Goal: Transaction & Acquisition: Purchase product/service

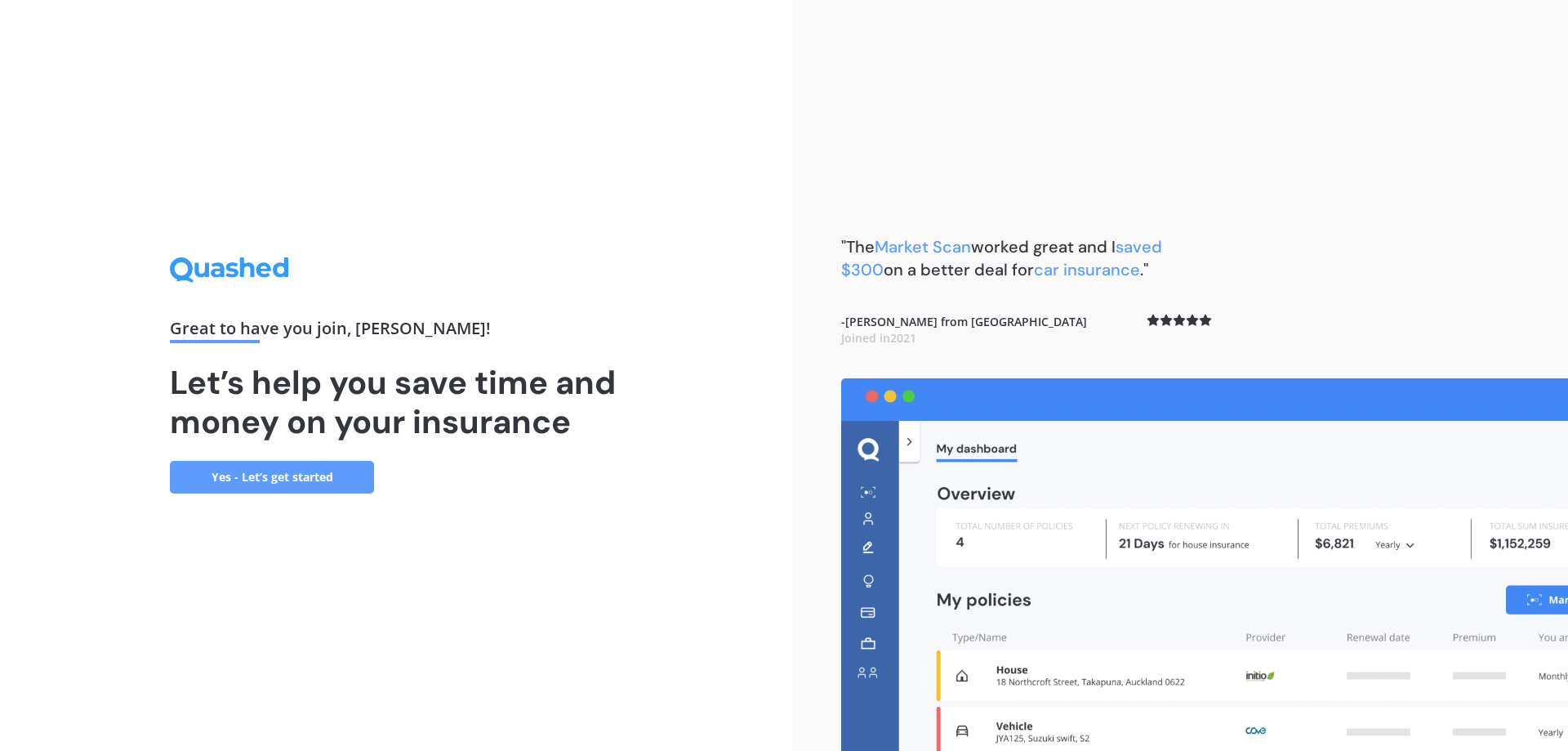
click at [326, 466] on link "Yes - Let’s get started" at bounding box center [272, 477] width 204 height 32
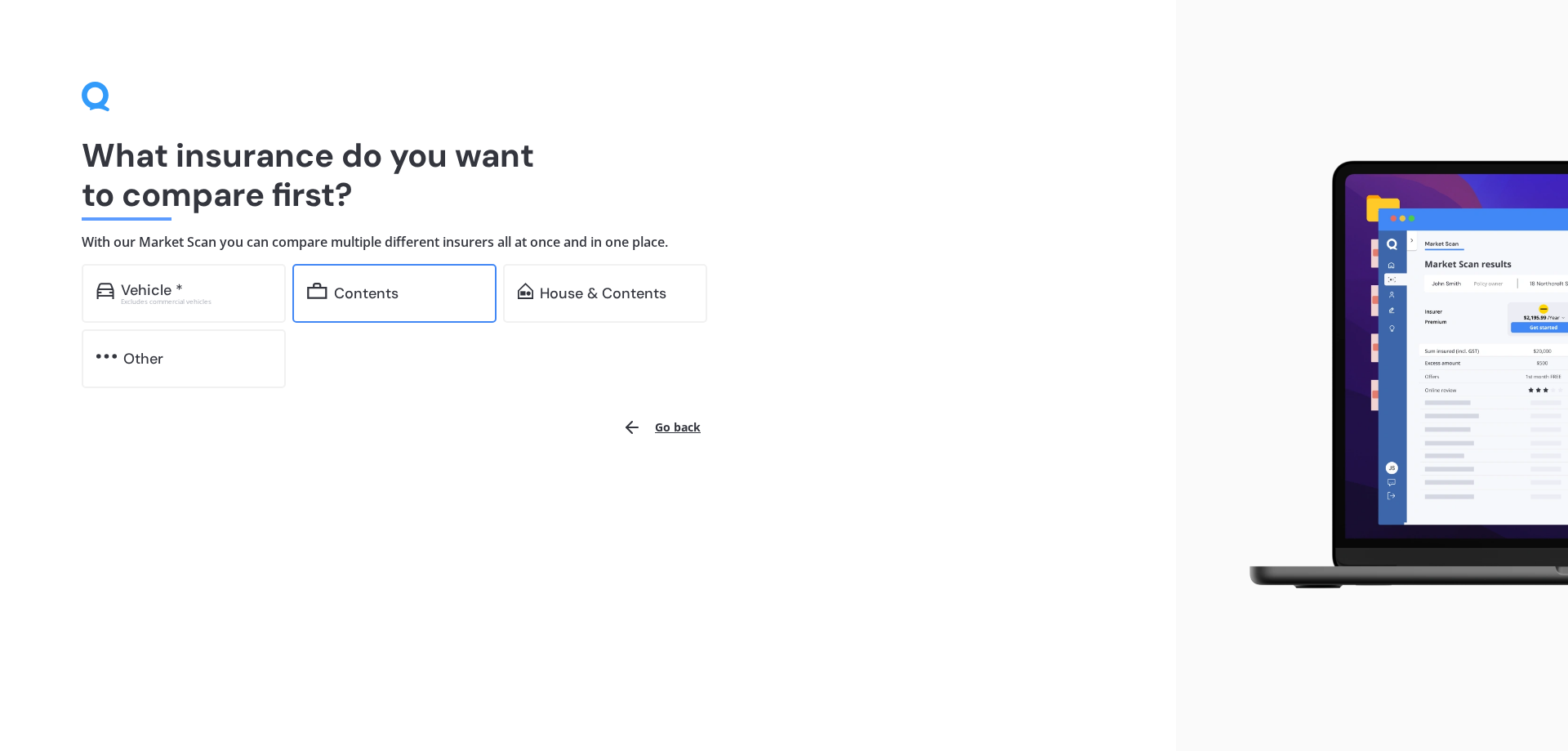
click at [443, 291] on div "Contents" at bounding box center [408, 293] width 148 height 16
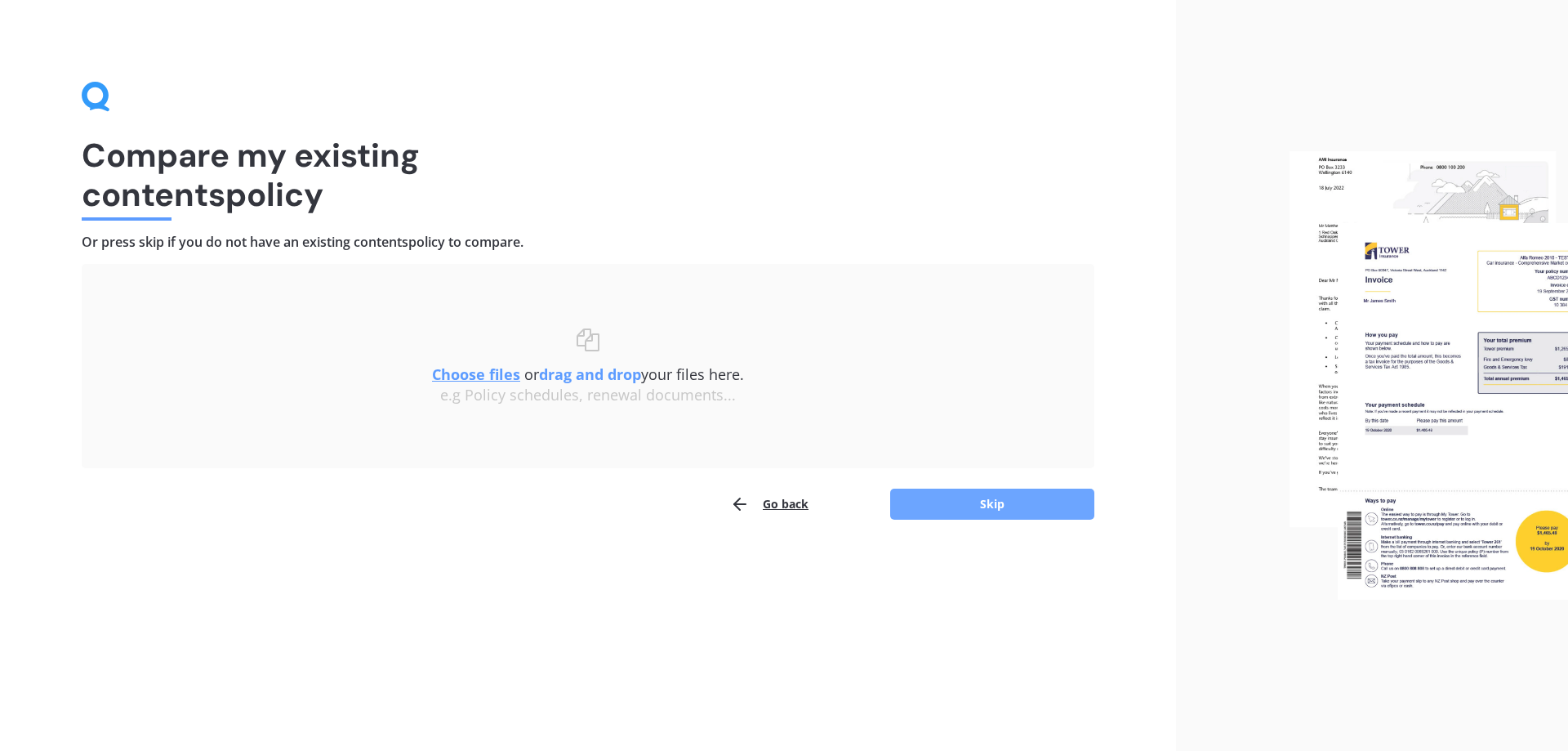
click at [964, 514] on button "Skip" at bounding box center [992, 504] width 204 height 32
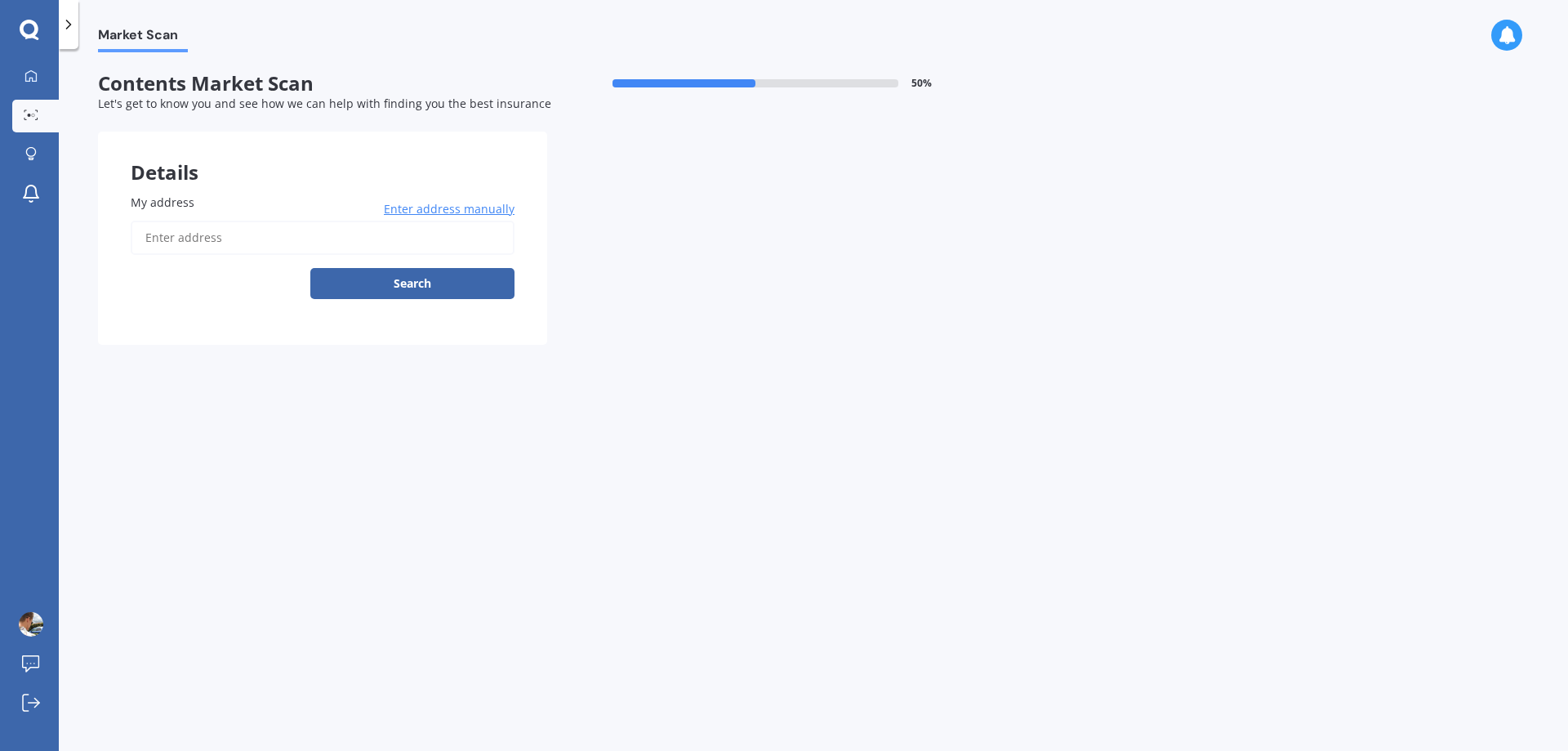
click at [201, 240] on input "My address" at bounding box center [323, 238] width 384 height 34
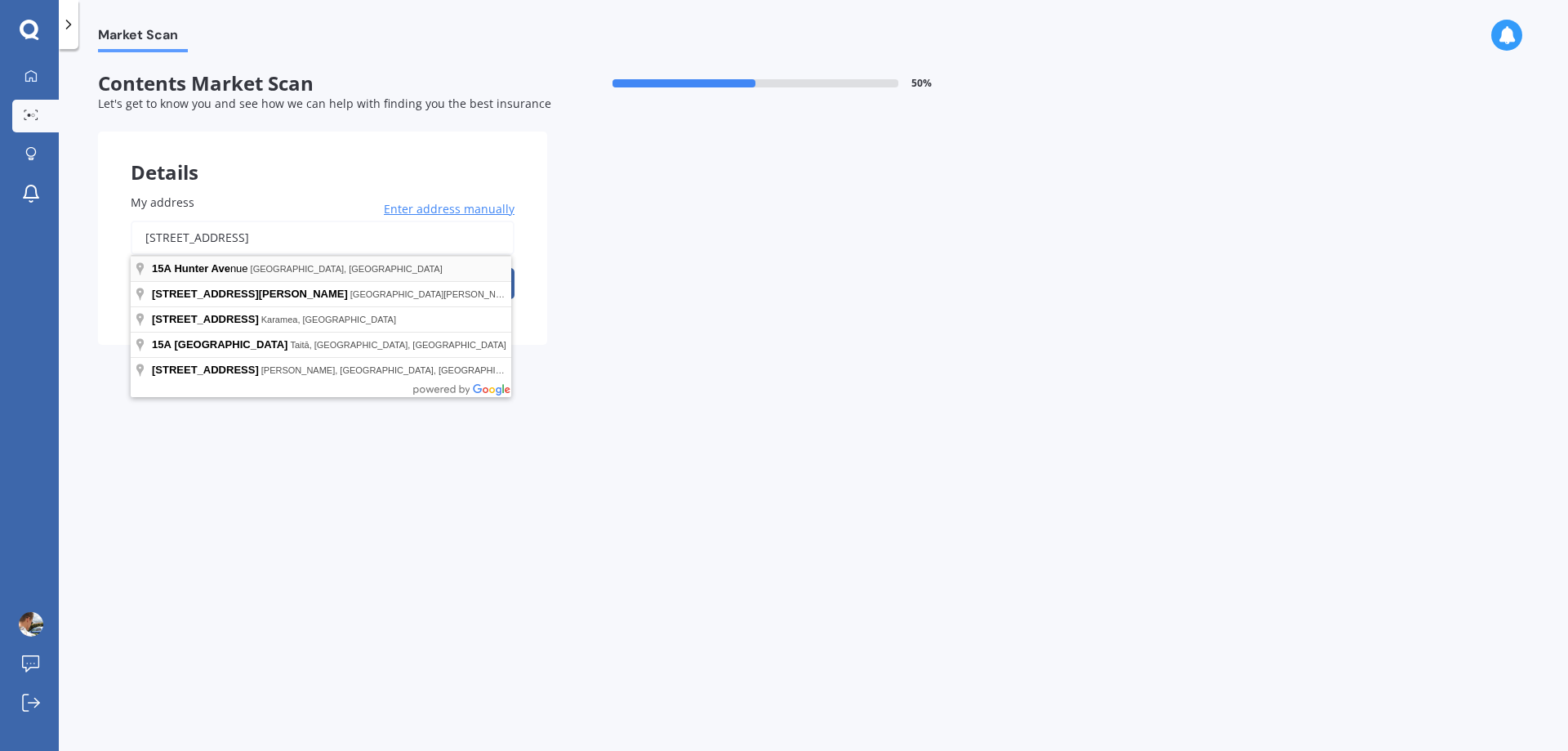
type input "[STREET_ADDRESS]"
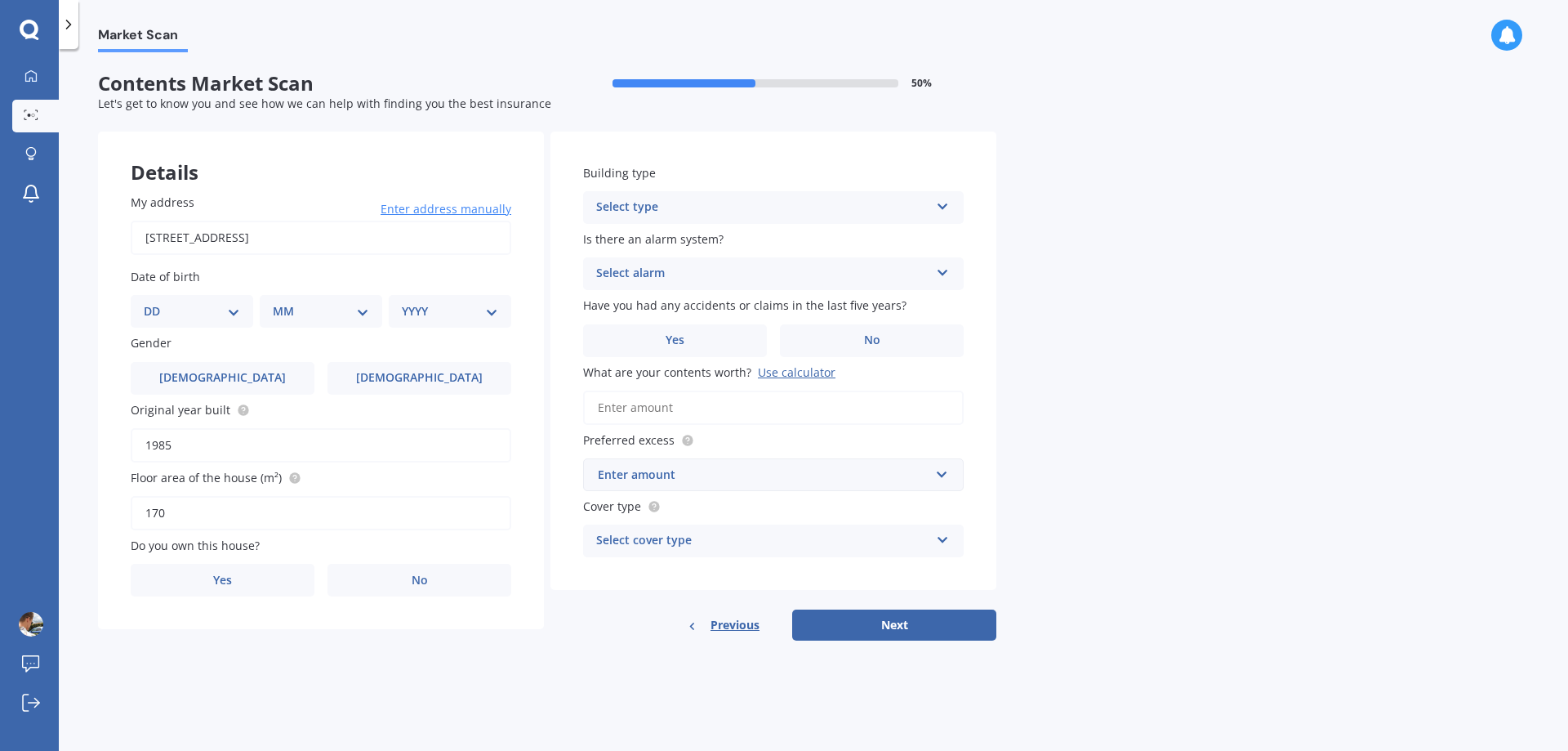
click at [229, 314] on select "DD 01 02 03 04 05 06 07 08 09 10 11 12 13 14 15 16 17 18 19 20 21 22 23 24 25 2…" at bounding box center [192, 311] width 96 height 18
select select "04"
click at [157, 303] on select "DD 01 02 03 04 05 06 07 08 09 10 11 12 13 14 15 16 17 18 19 20 21 22 23 24 25 2…" at bounding box center [192, 311] width 96 height 18
click at [360, 327] on div "MM 01 02 03 04 05 06 07 08 09 10 11 12" at bounding box center [324, 311] width 116 height 32
click at [362, 319] on select "MM 01 02 03 04 05 06 07 08 09 10 11 12" at bounding box center [325, 311] width 90 height 18
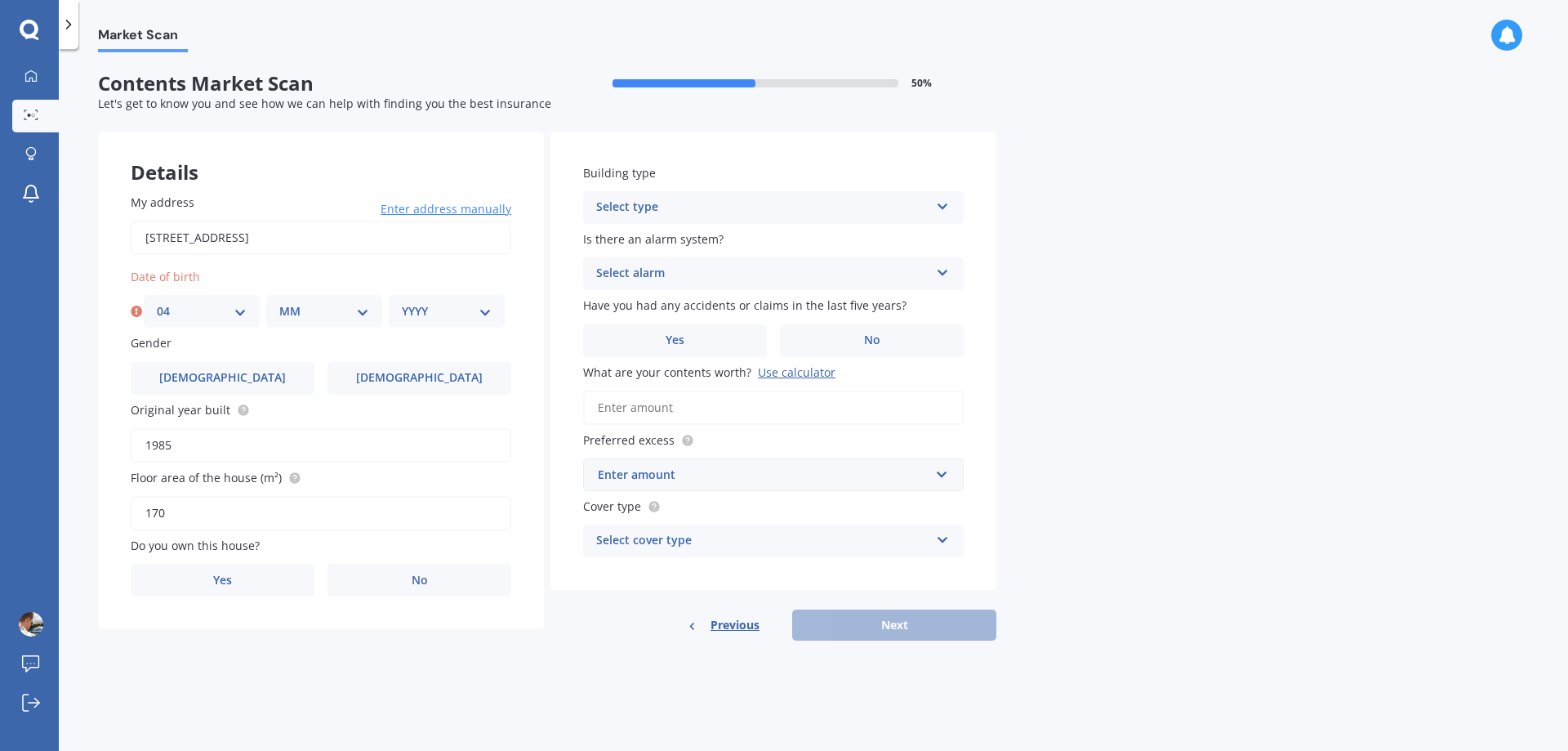
select select "05"
click at [280, 303] on select "MM 01 02 03 04 05 06 07 08 09 10 11 12" at bounding box center [325, 311] width 90 height 18
click at [433, 309] on select "YYYY 2009 2008 2007 2006 2005 2004 2003 2002 2001 2000 1999 1998 1997 1996 1995…" at bounding box center [447, 311] width 90 height 18
select select "1998"
click at [402, 303] on select "YYYY 2009 2008 2007 2006 2005 2004 2003 2002 2001 2000 1999 1998 1997 1996 1995…" at bounding box center [447, 311] width 90 height 18
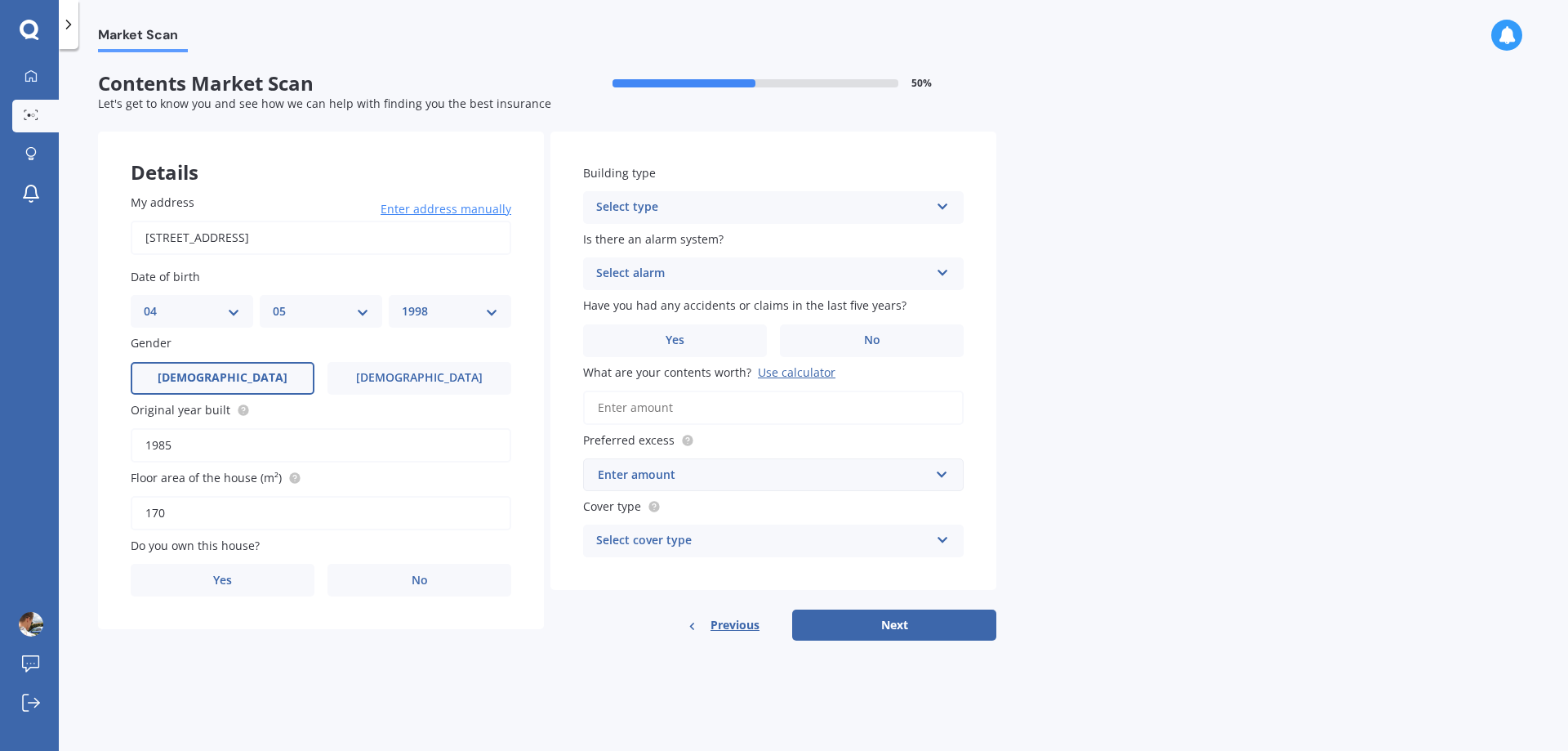
click at [281, 384] on label "[DEMOGRAPHIC_DATA]" at bounding box center [222, 378] width 183 height 32
click at [0, 0] on input "[DEMOGRAPHIC_DATA]" at bounding box center [0, 0] width 0 height 0
click at [392, 590] on label "No" at bounding box center [419, 580] width 183 height 32
click at [0, 0] on input "No" at bounding box center [0, 0] width 0 height 0
click at [412, 643] on div "Select occupant" at bounding box center [310, 647] width 333 height 20
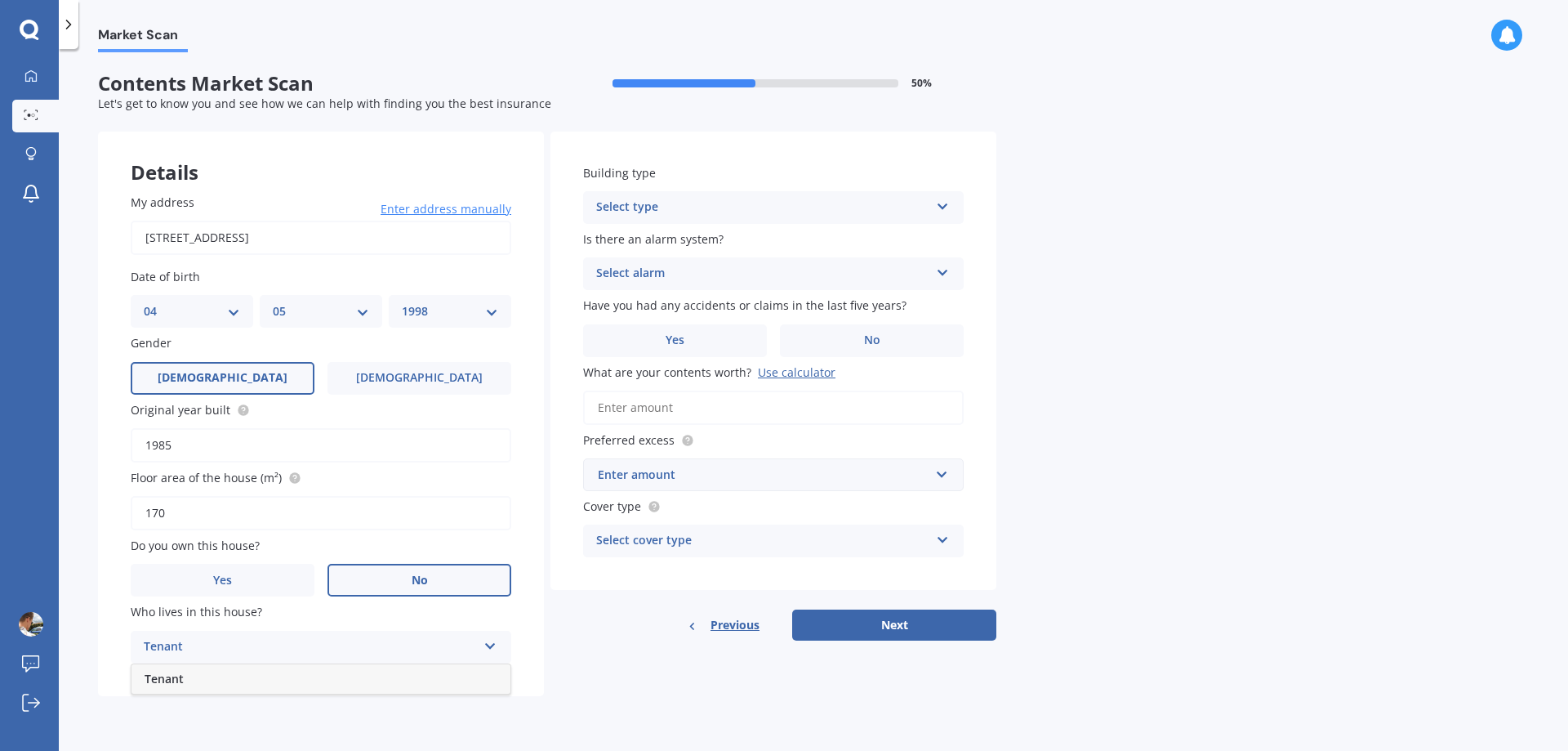
click at [321, 682] on div "Tenant" at bounding box center [321, 678] width 379 height 30
click at [749, 222] on div "Select type Freestanding Multi-unit (in a block of 6 or less) Multi-unit (in a …" at bounding box center [773, 207] width 381 height 32
click at [781, 250] on div "Freestanding" at bounding box center [773, 239] width 379 height 30
click at [739, 273] on div "Select alarm" at bounding box center [762, 273] width 333 height 20
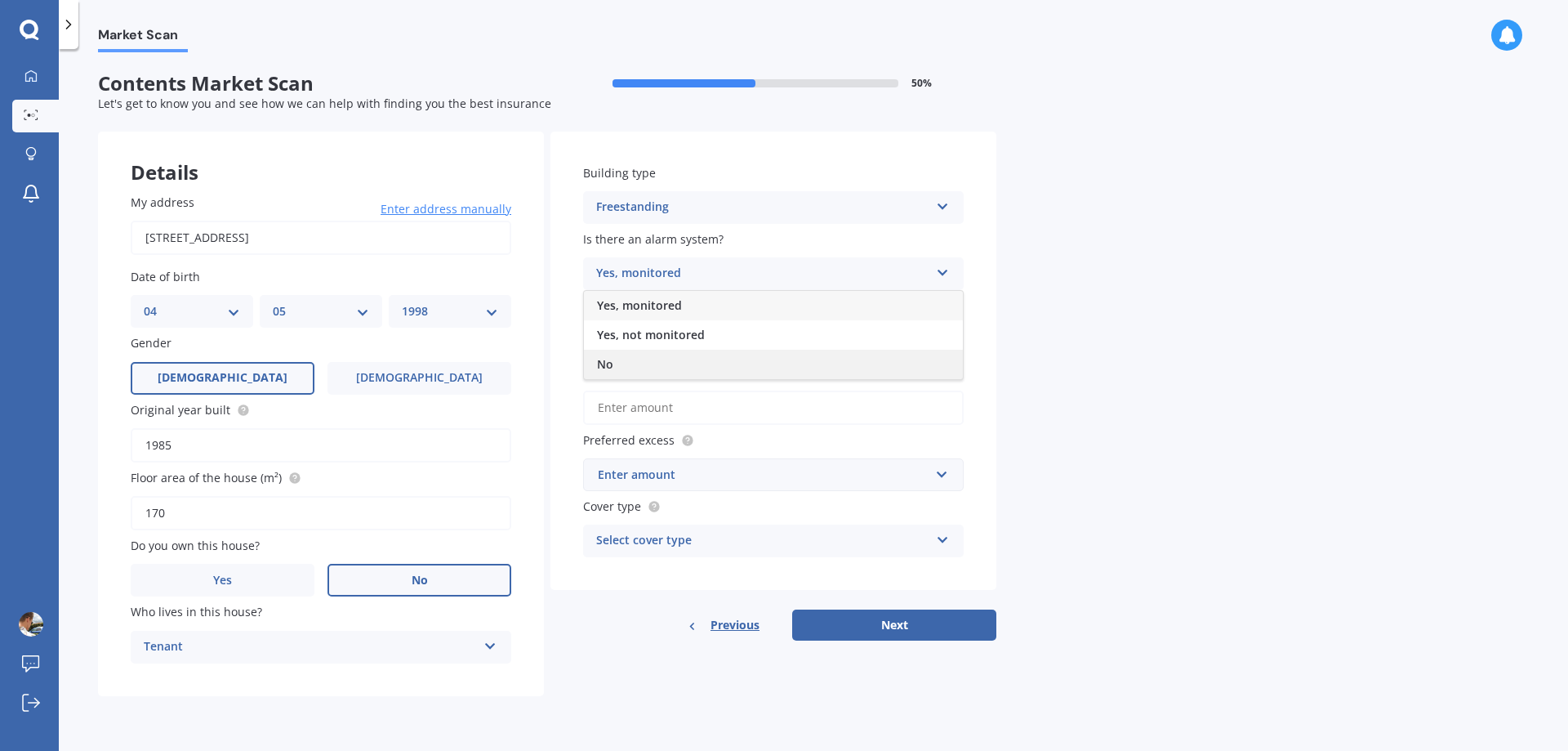
drag, startPoint x: 632, startPoint y: 363, endPoint x: 646, endPoint y: 373, distance: 17.2
click at [631, 364] on div "No" at bounding box center [773, 364] width 379 height 30
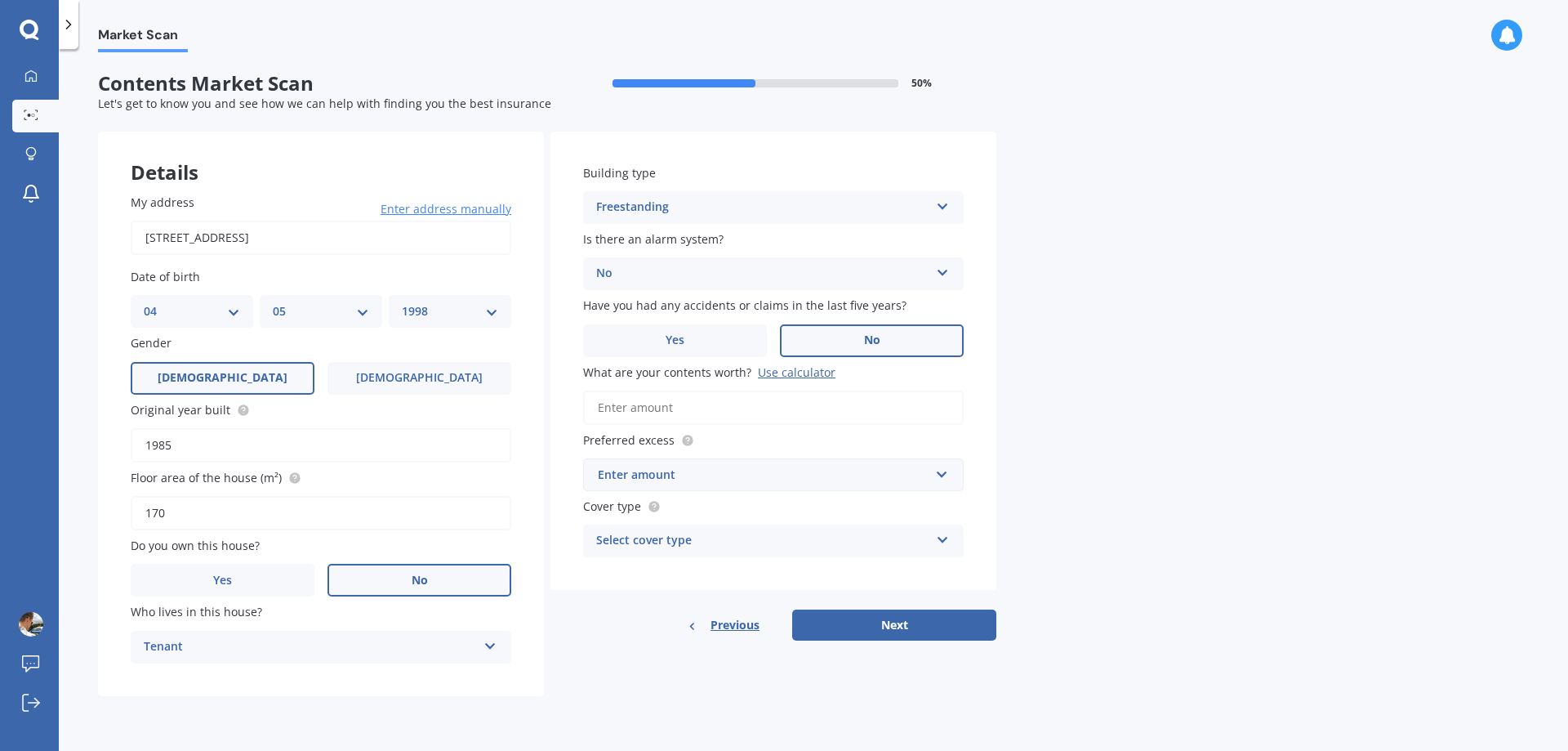
click at [824, 347] on label "No" at bounding box center [872, 341] width 183 height 32
click at [0, 0] on input "No" at bounding box center [0, 0] width 0 height 0
click at [709, 401] on input "What are your contents worth? Use calculator" at bounding box center [773, 408] width 381 height 34
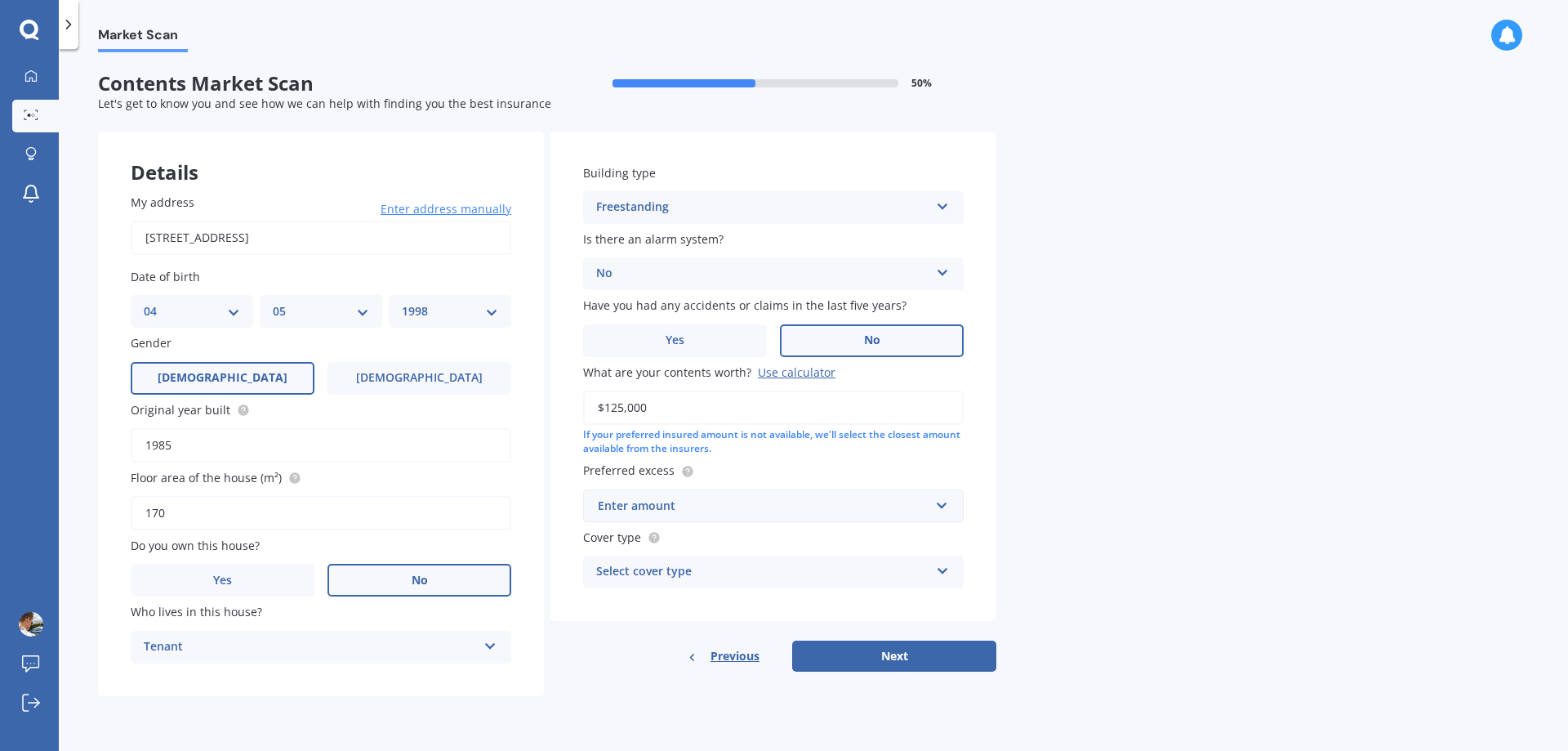
type input "$125,000"
click at [838, 509] on div "Enter amount" at bounding box center [763, 505] width 331 height 18
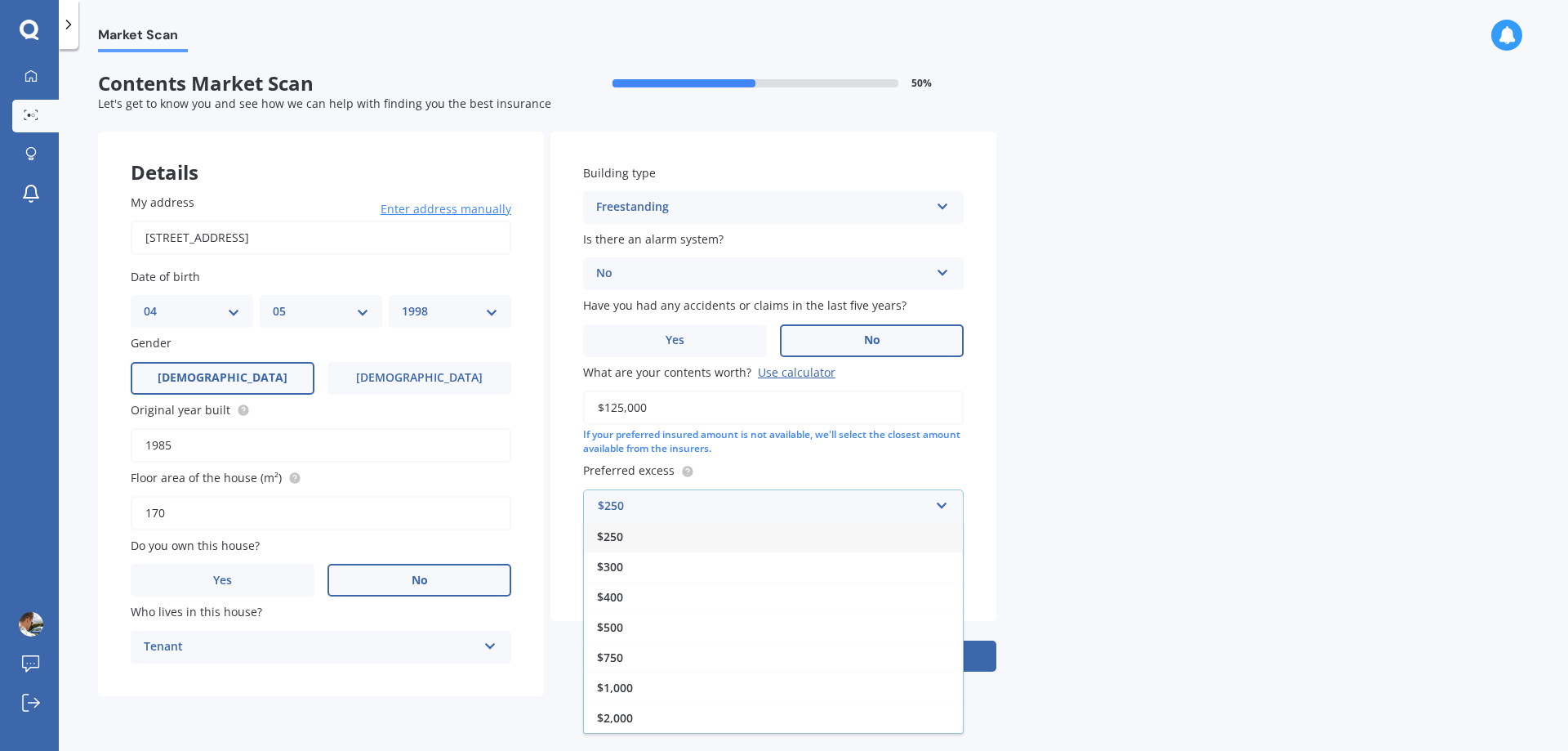
drag, startPoint x: 717, startPoint y: 559, endPoint x: 612, endPoint y: 601, distance: 113.1
click at [612, 601] on span "$400" at bounding box center [609, 597] width 26 height 15
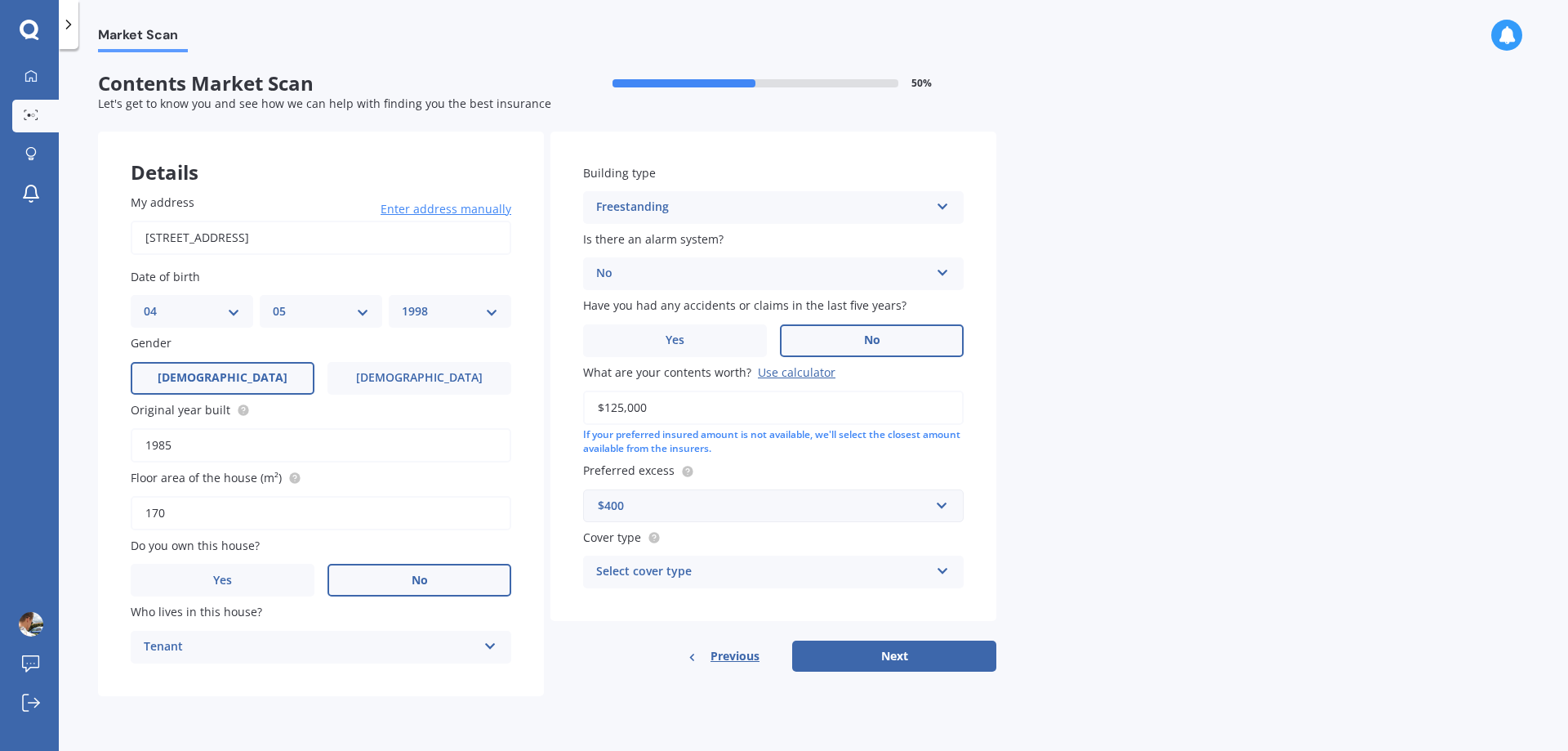
drag, startPoint x: 690, startPoint y: 560, endPoint x: 689, endPoint y: 572, distance: 12.0
click at [689, 572] on div "Select cover type High Medium Limited" at bounding box center [773, 572] width 381 height 32
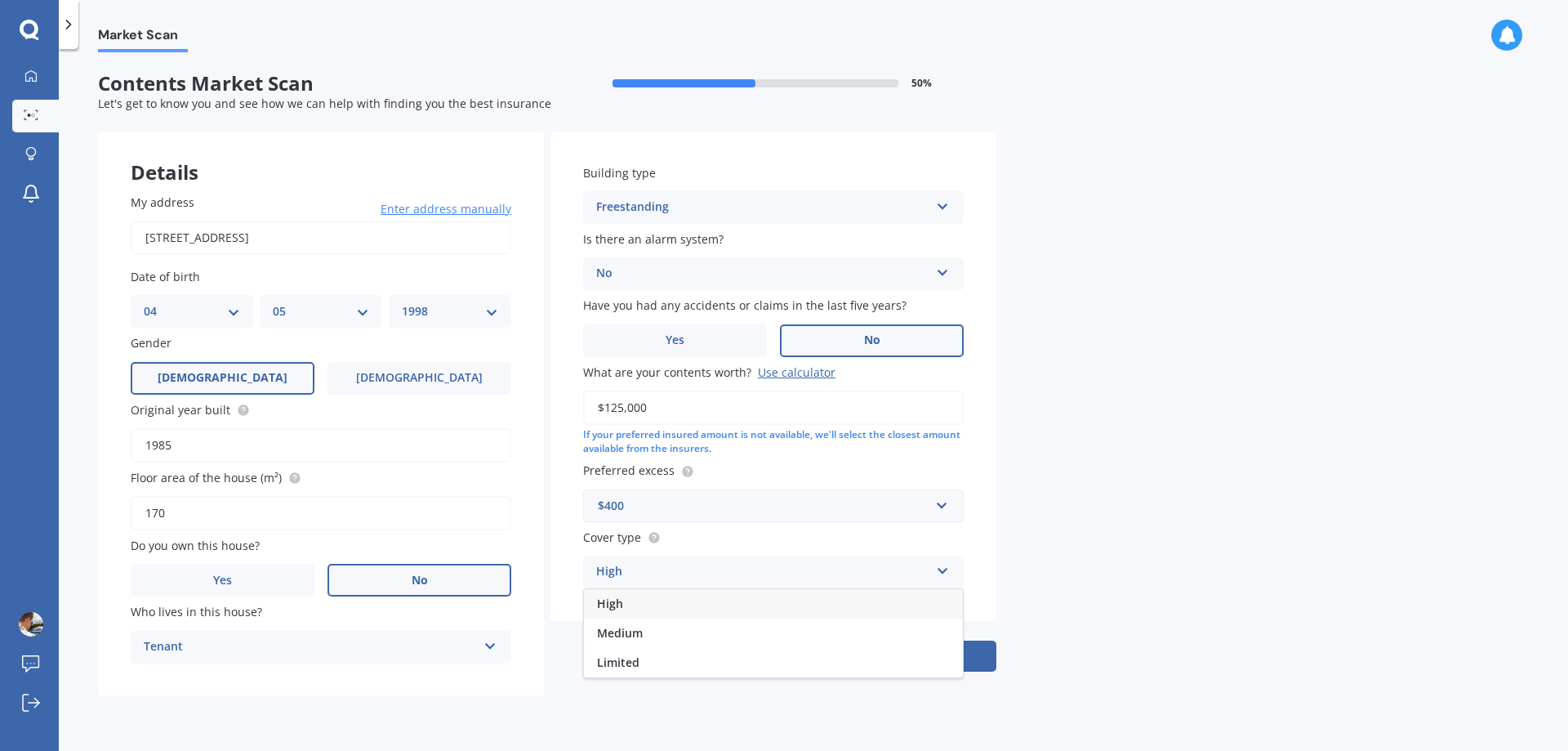
drag, startPoint x: 704, startPoint y: 562, endPoint x: 667, endPoint y: 537, distance: 44.7
click at [667, 537] on label "Cover type" at bounding box center [771, 537] width 374 height 17
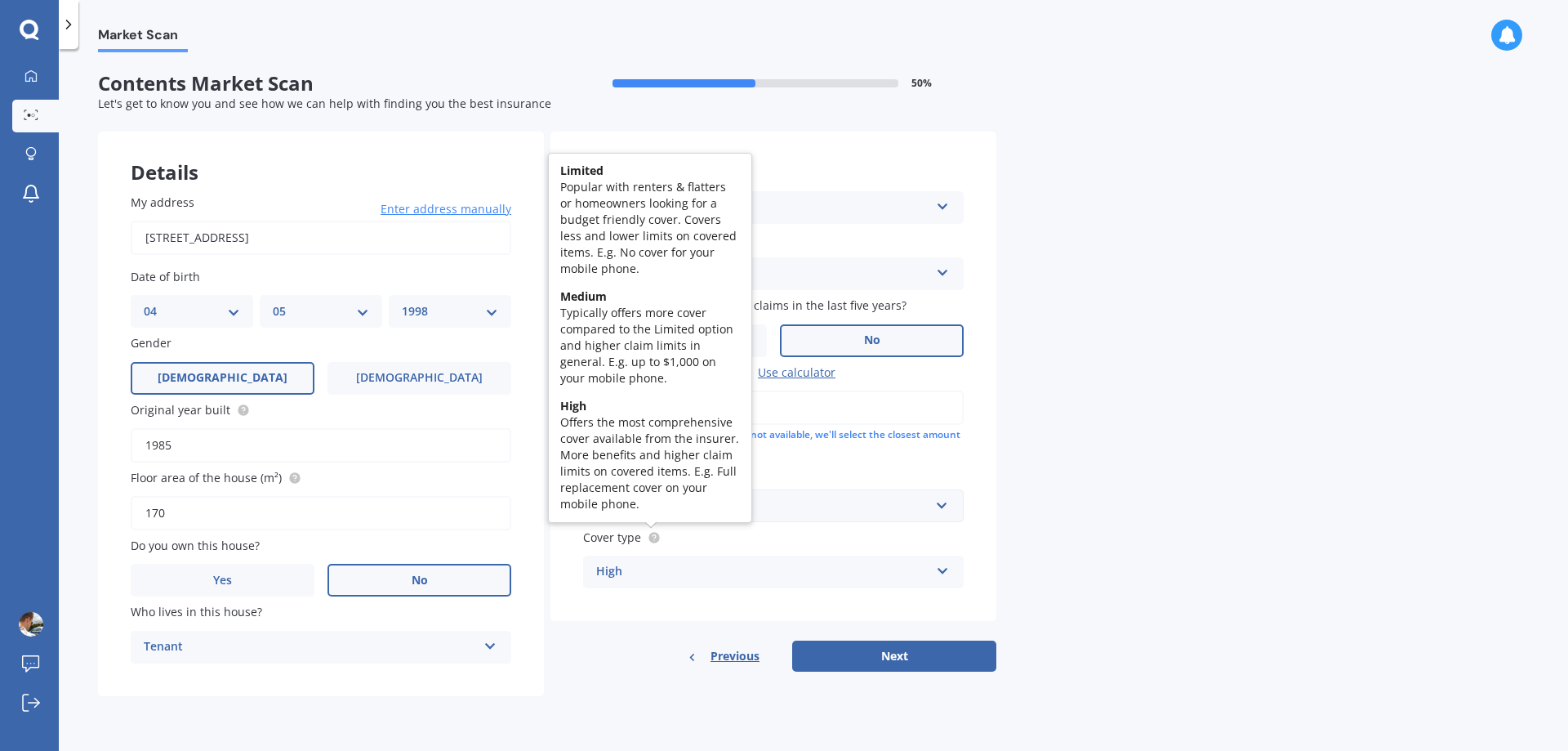
click at [657, 534] on circle at bounding box center [653, 537] width 11 height 11
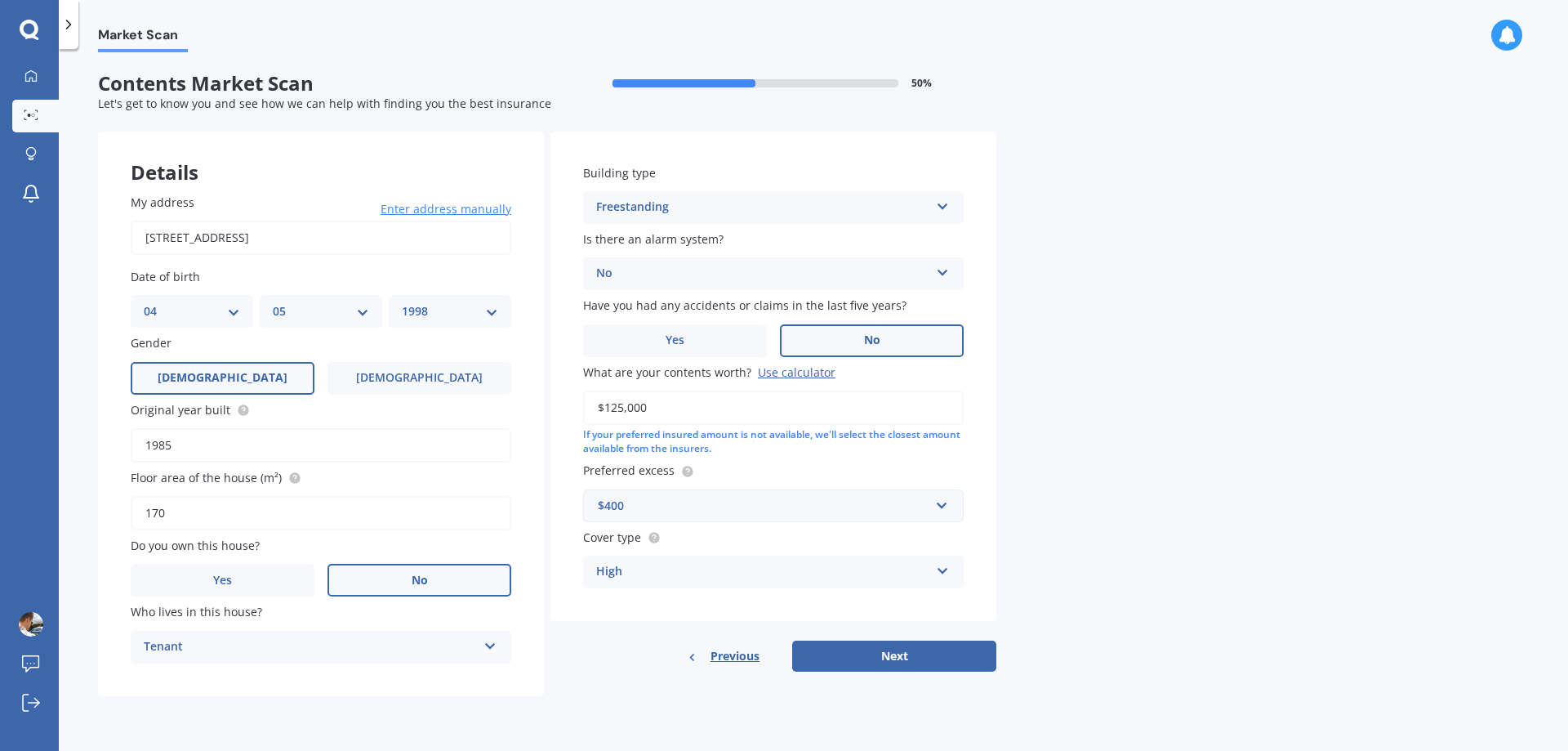
drag, startPoint x: 664, startPoint y: 502, endPoint x: 578, endPoint y: 448, distance: 101.5
click at [578, 448] on div "Building type Freestanding Freestanding Multi-unit (in a block of 6 or less) Mu…" at bounding box center [773, 376] width 446 height 489
click at [613, 501] on div "$400" at bounding box center [763, 505] width 331 height 18
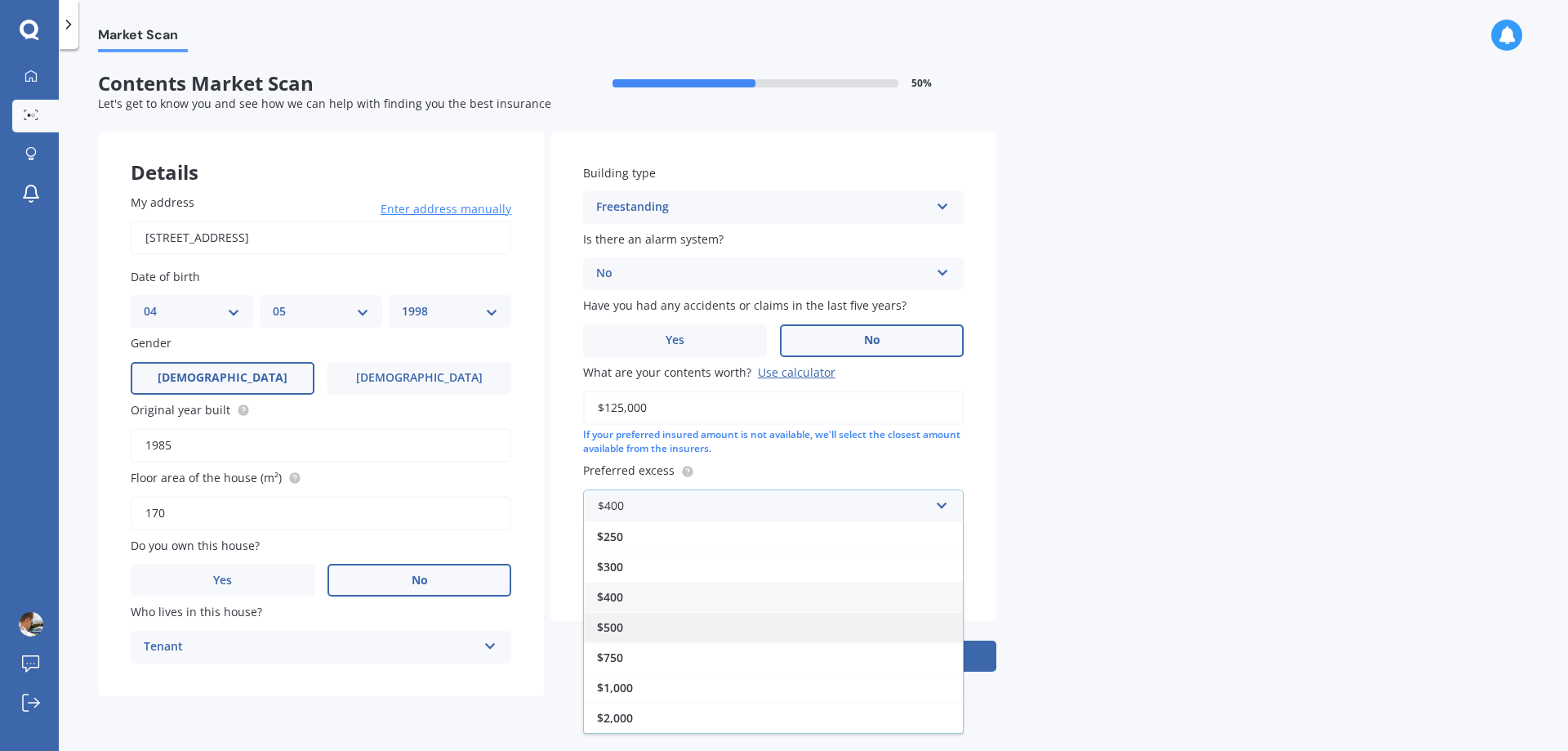
click at [623, 631] on span "$500" at bounding box center [609, 627] width 26 height 15
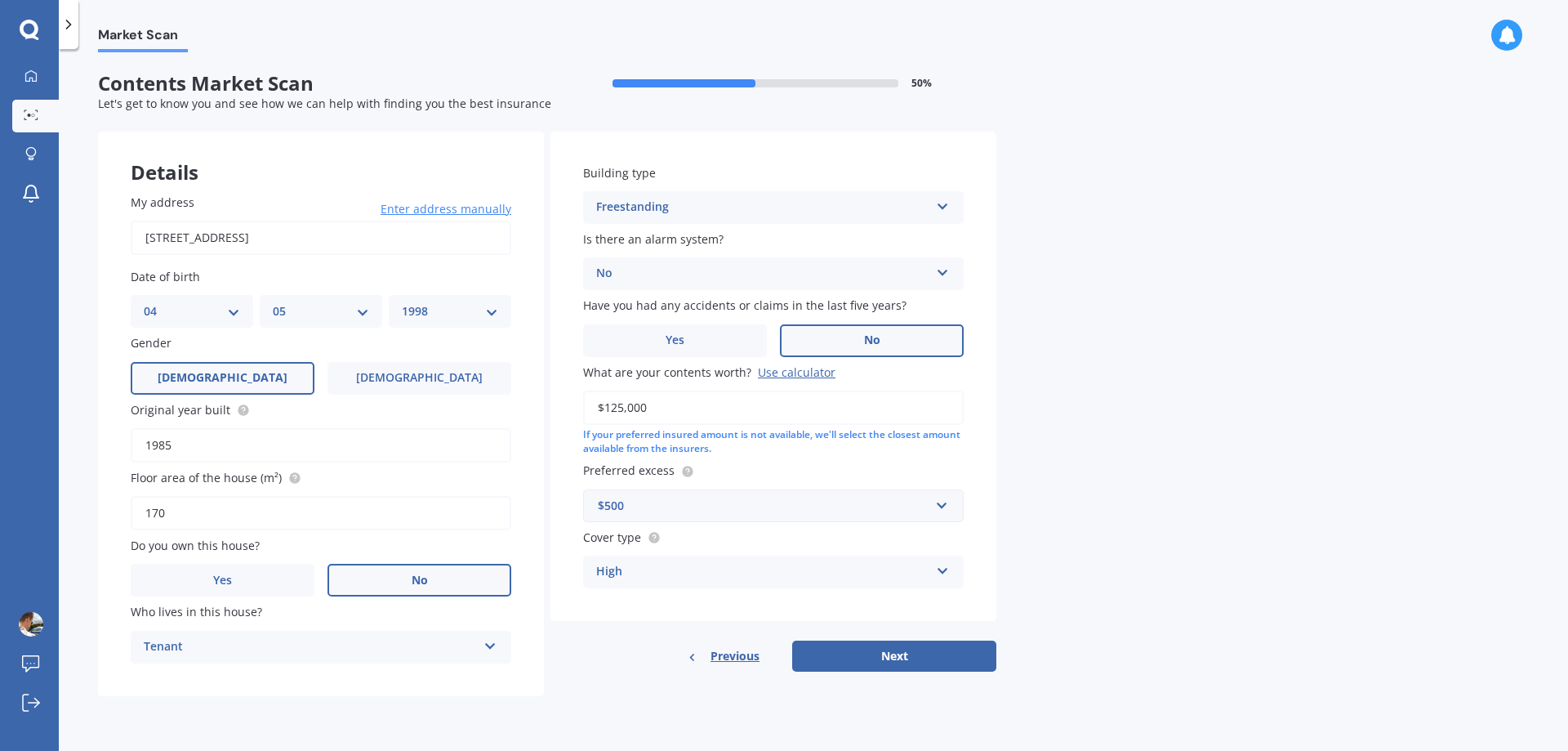
click at [640, 576] on div "High" at bounding box center [762, 572] width 333 height 20
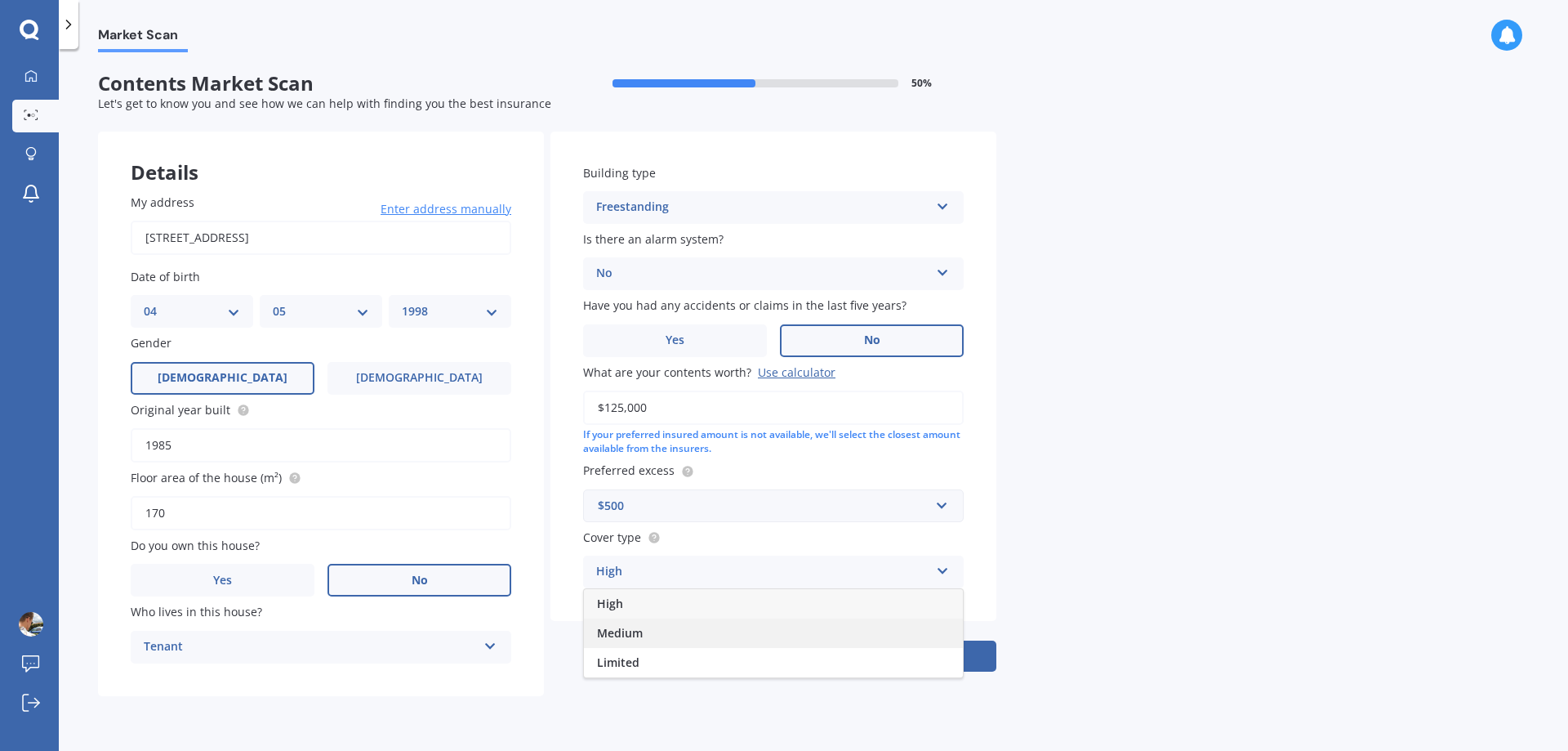
click at [630, 631] on span "Medium" at bounding box center [620, 633] width 46 height 15
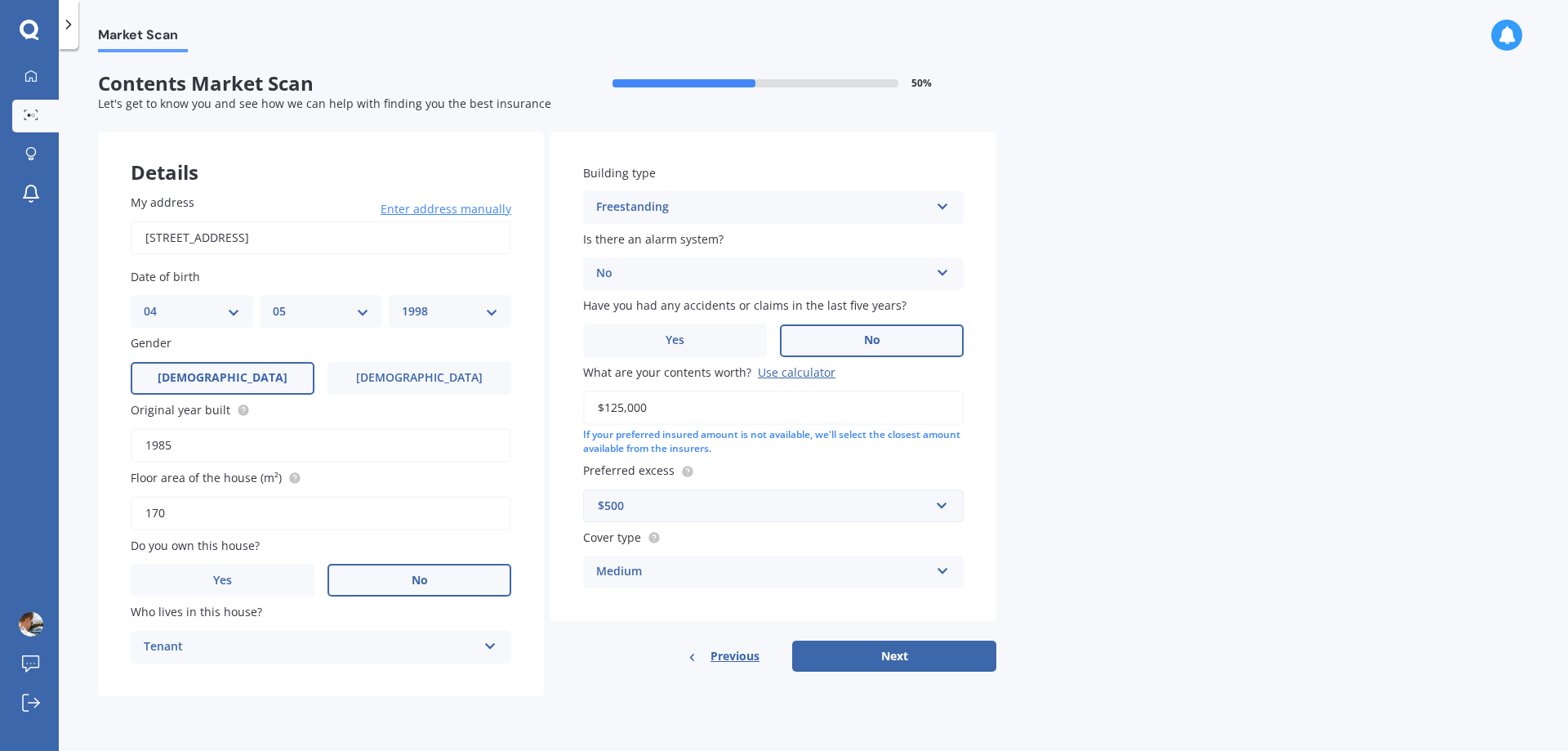
click at [907, 666] on button "Next" at bounding box center [895, 656] width 204 height 32
select select "04"
select select "05"
select select "1998"
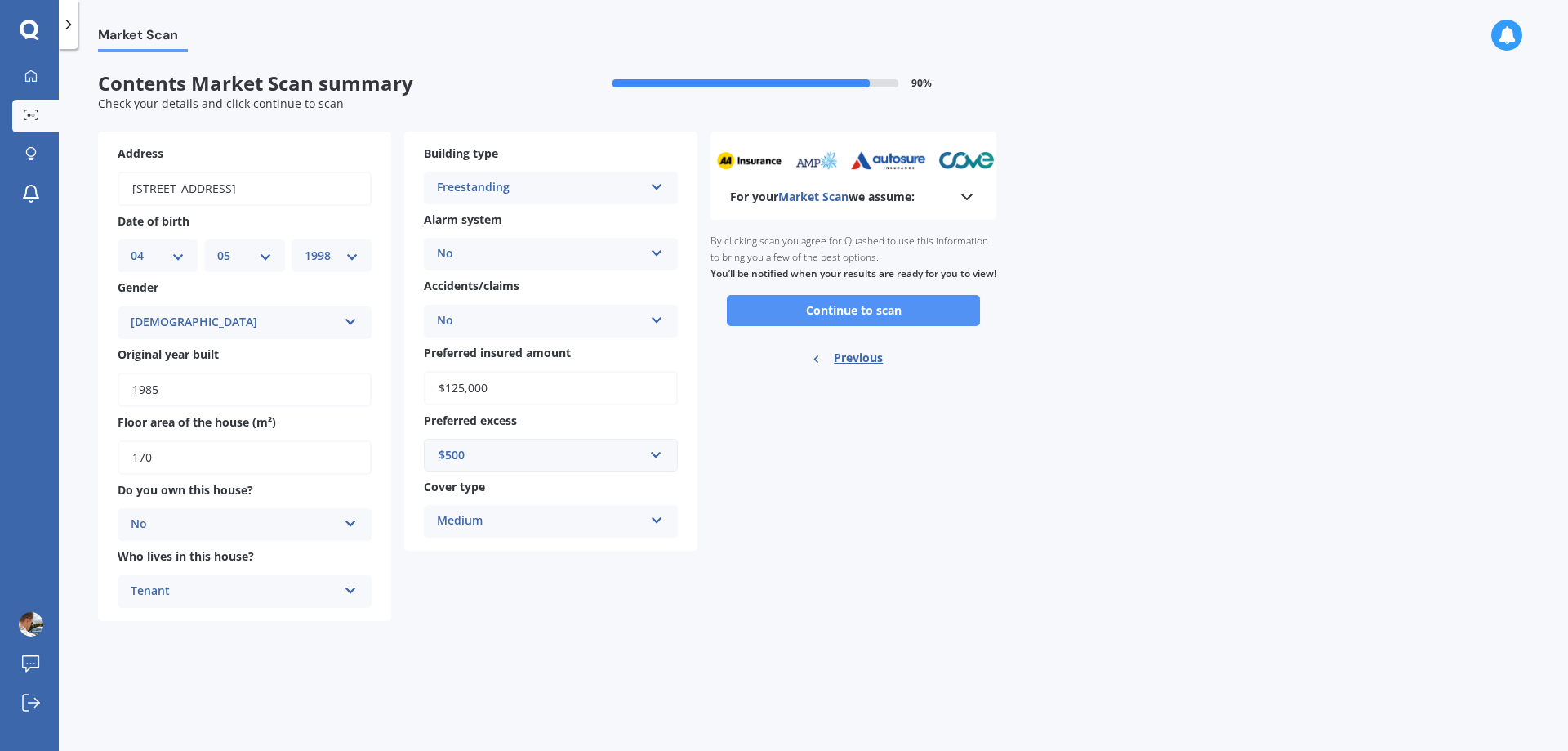
click at [834, 326] on button "Continue to scan" at bounding box center [853, 311] width 253 height 32
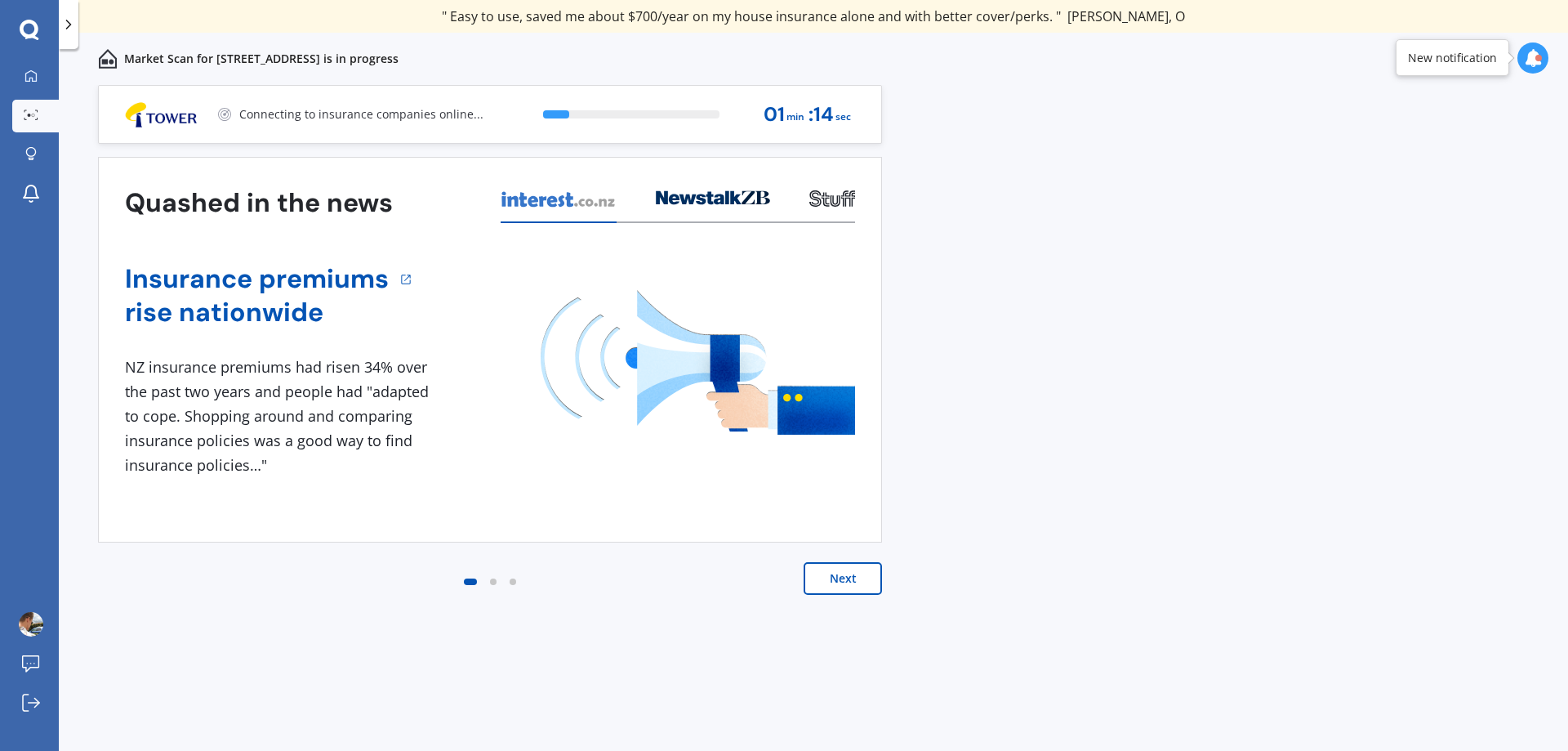
drag, startPoint x: 167, startPoint y: 445, endPoint x: 276, endPoint y: 607, distance: 195.3
click at [276, 607] on div "Next" at bounding box center [490, 595] width 784 height 65
drag, startPoint x: 276, startPoint y: 607, endPoint x: 954, endPoint y: 556, distance: 679.9
click at [954, 556] on div "Previous 80,000+ [DEMOGRAPHIC_DATA] consumers have signed up to shop and save t…" at bounding box center [814, 436] width 1510 height 702
drag, startPoint x: 928, startPoint y: 549, endPoint x: 1200, endPoint y: 596, distance: 276.0
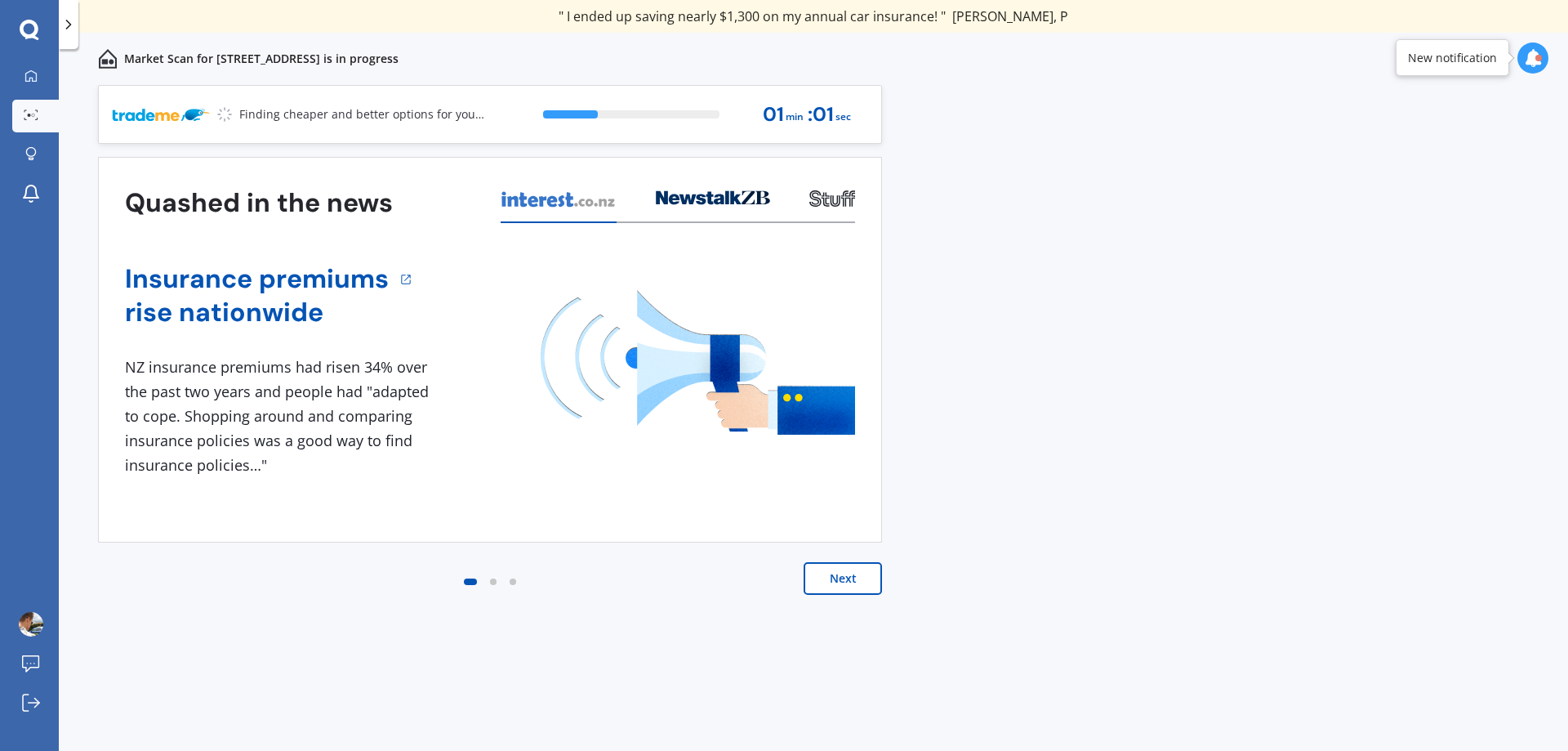
click at [1200, 596] on div "Previous 80,000+ [DEMOGRAPHIC_DATA] consumers have signed up to shop and save t…" at bounding box center [814, 436] width 1510 height 702
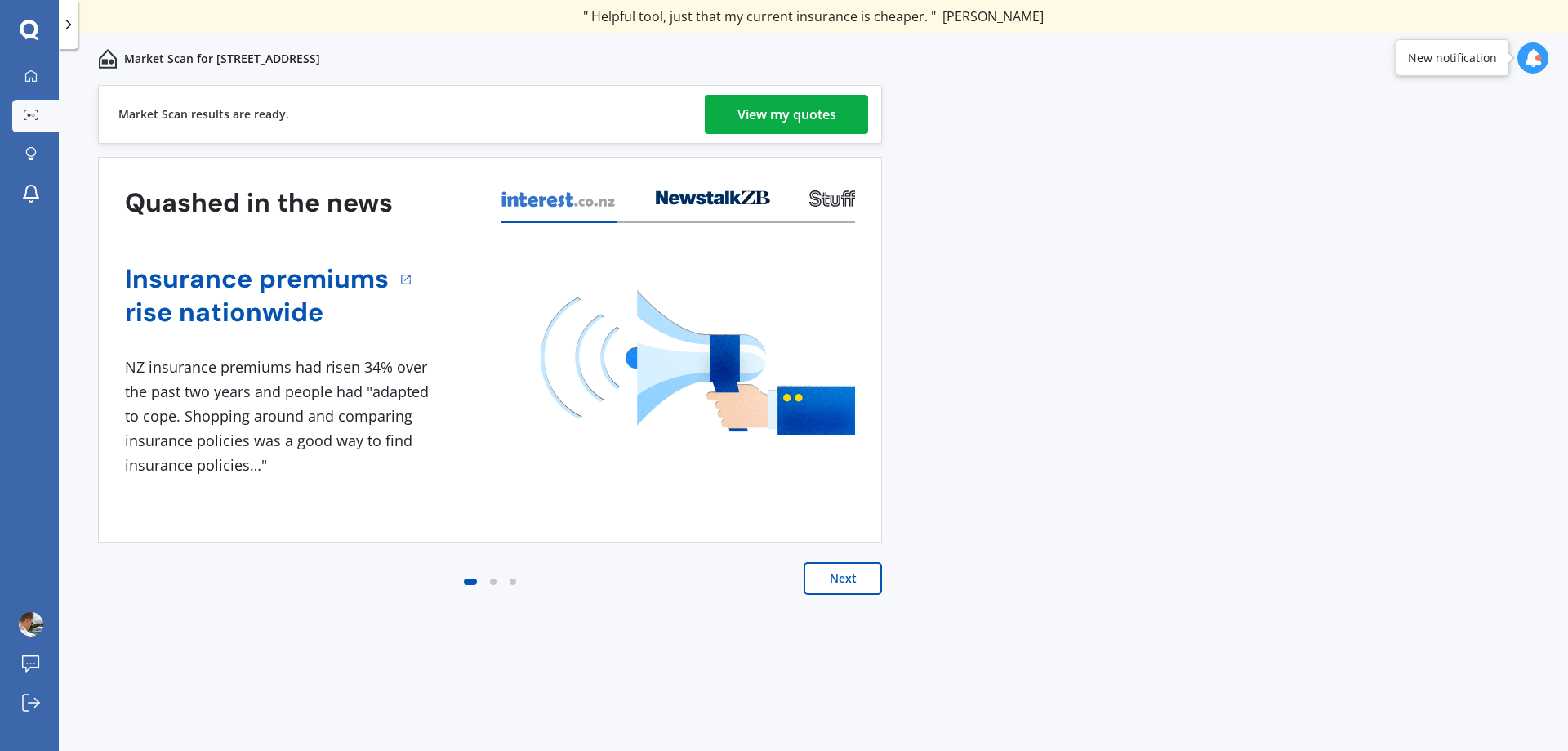
click at [839, 104] on link "View my quotes" at bounding box center [786, 114] width 163 height 39
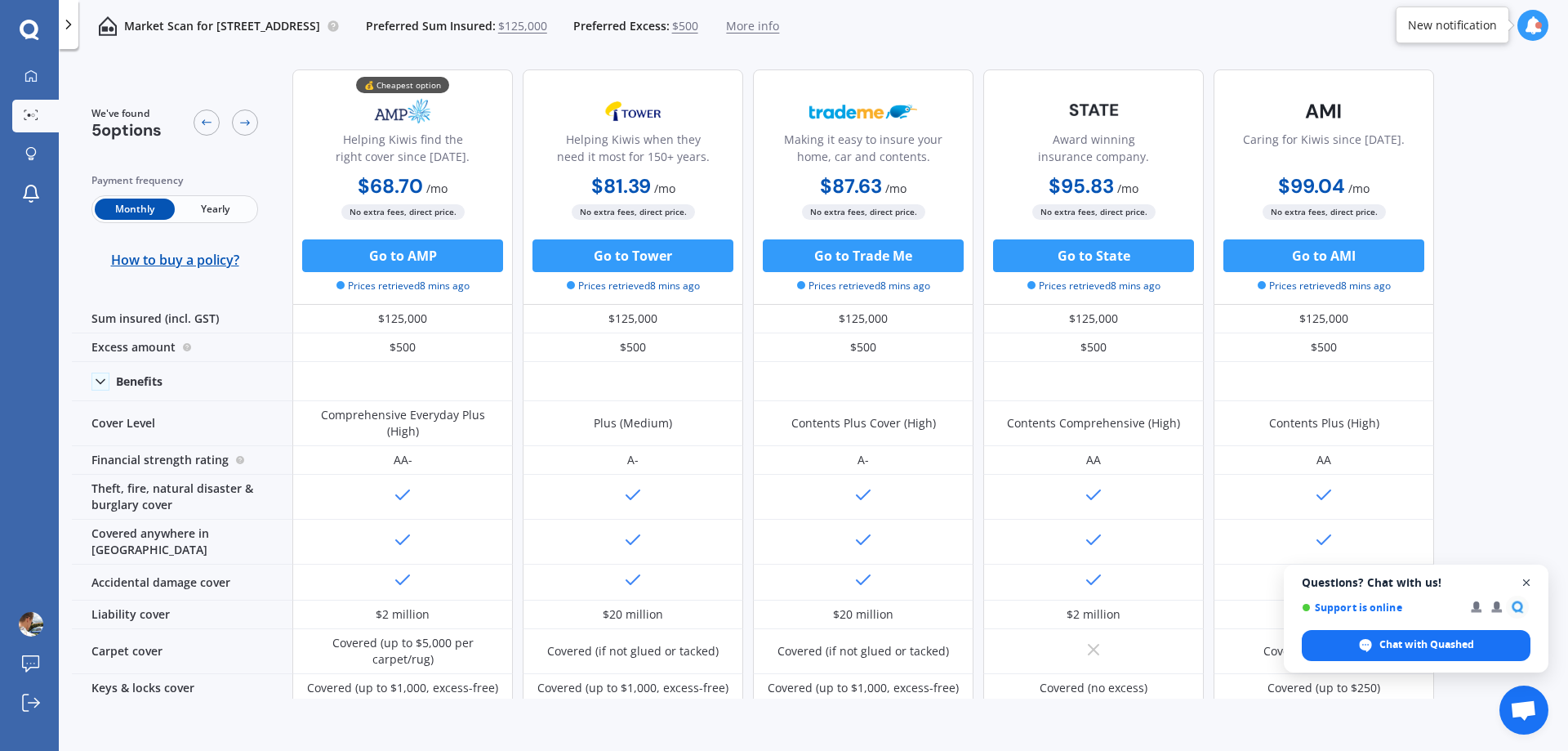
click at [1528, 589] on span "Close chat" at bounding box center [1526, 583] width 20 height 20
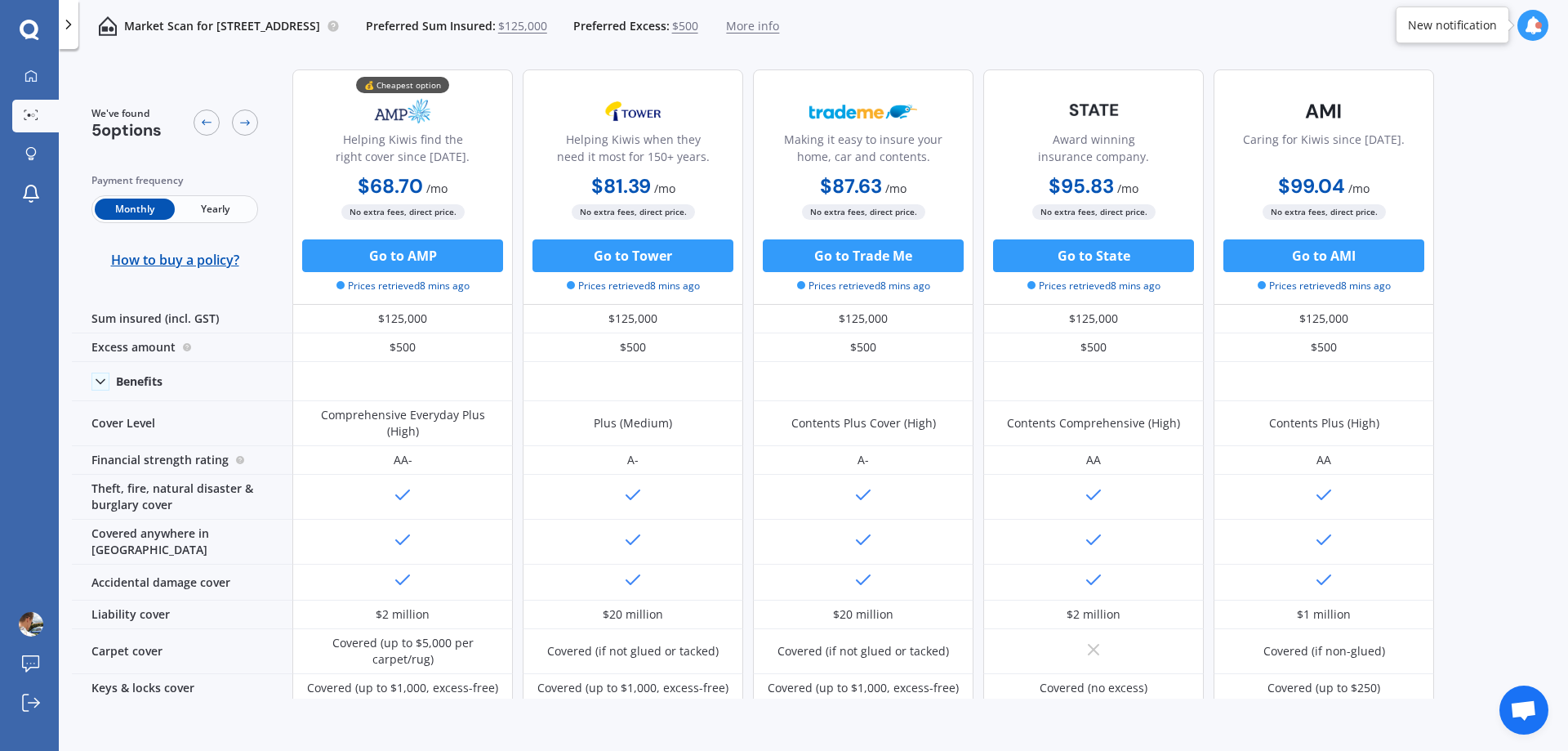
drag, startPoint x: 1551, startPoint y: 286, endPoint x: 1543, endPoint y: 313, distance: 28.2
click at [1543, 313] on div "We've found 5 options Payment frequency Monthly Yearly How to buy a policy? 💰 C…" at bounding box center [819, 377] width 1496 height 642
click at [251, 129] on div at bounding box center [244, 122] width 26 height 26
click at [227, 219] on span "Yearly" at bounding box center [215, 209] width 80 height 21
